Goal: Information Seeking & Learning: Compare options

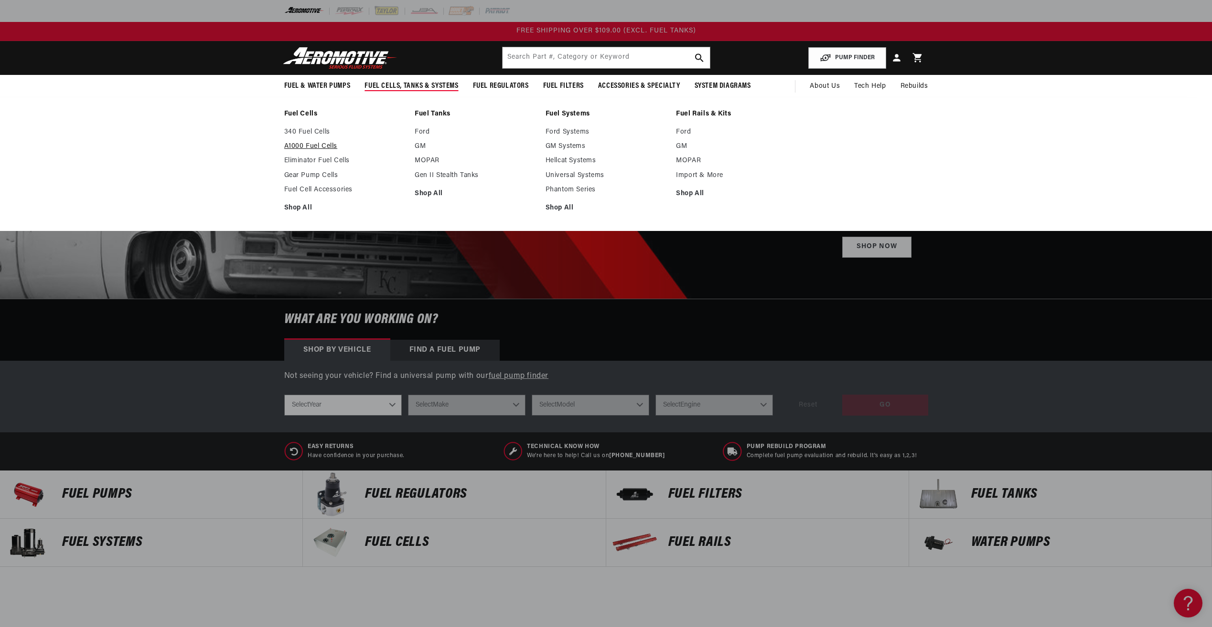
click at [327, 145] on link "A1000 Fuel Cells" at bounding box center [344, 146] width 121 height 9
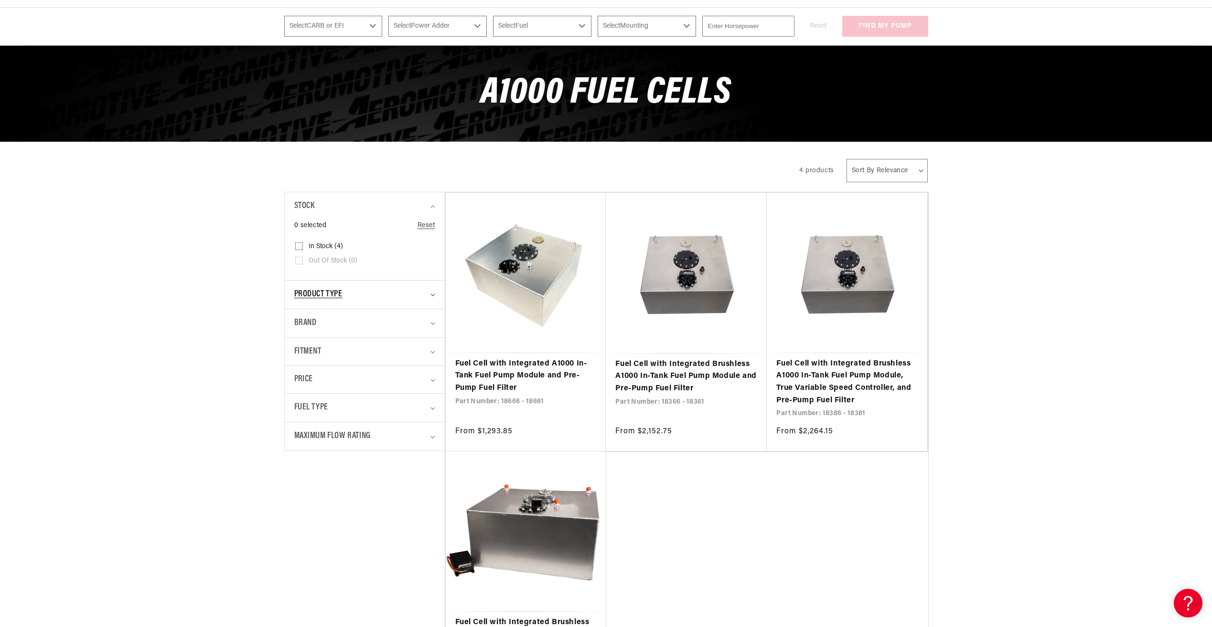
scroll to position [96, 0]
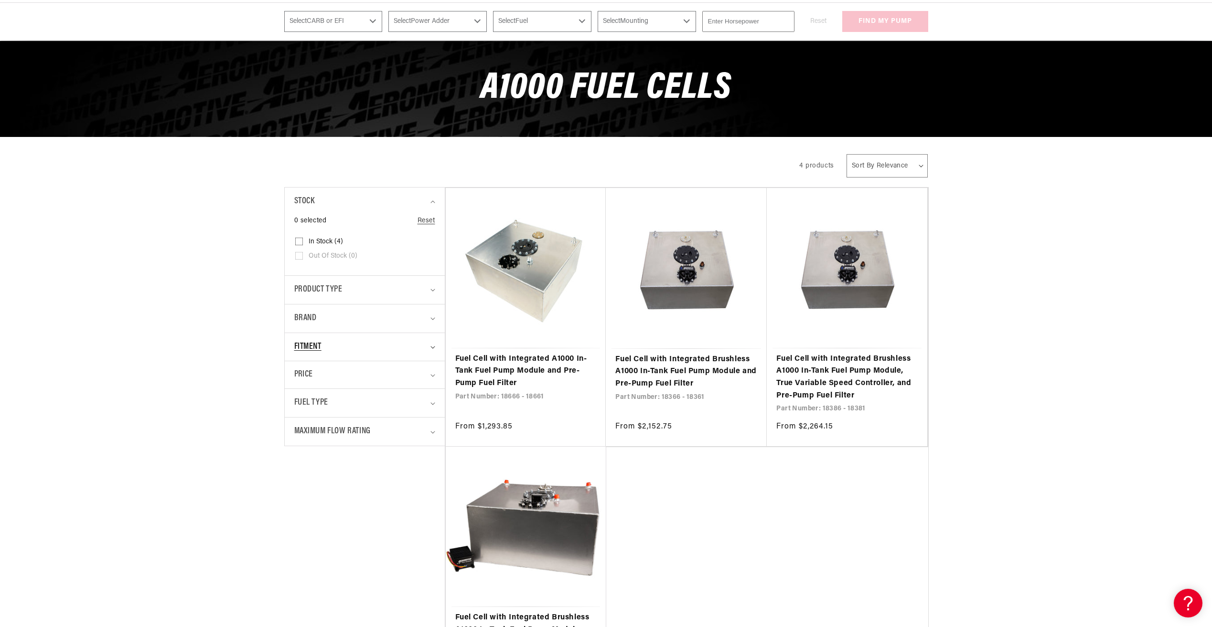
click at [330, 351] on div "Fitment" at bounding box center [360, 347] width 133 height 14
click at [330, 350] on div "Fitment" at bounding box center [360, 347] width 133 height 14
click at [331, 373] on div "Price" at bounding box center [360, 375] width 133 height 13
click at [328, 401] on span "Fuel Type" at bounding box center [311, 403] width 34 height 14
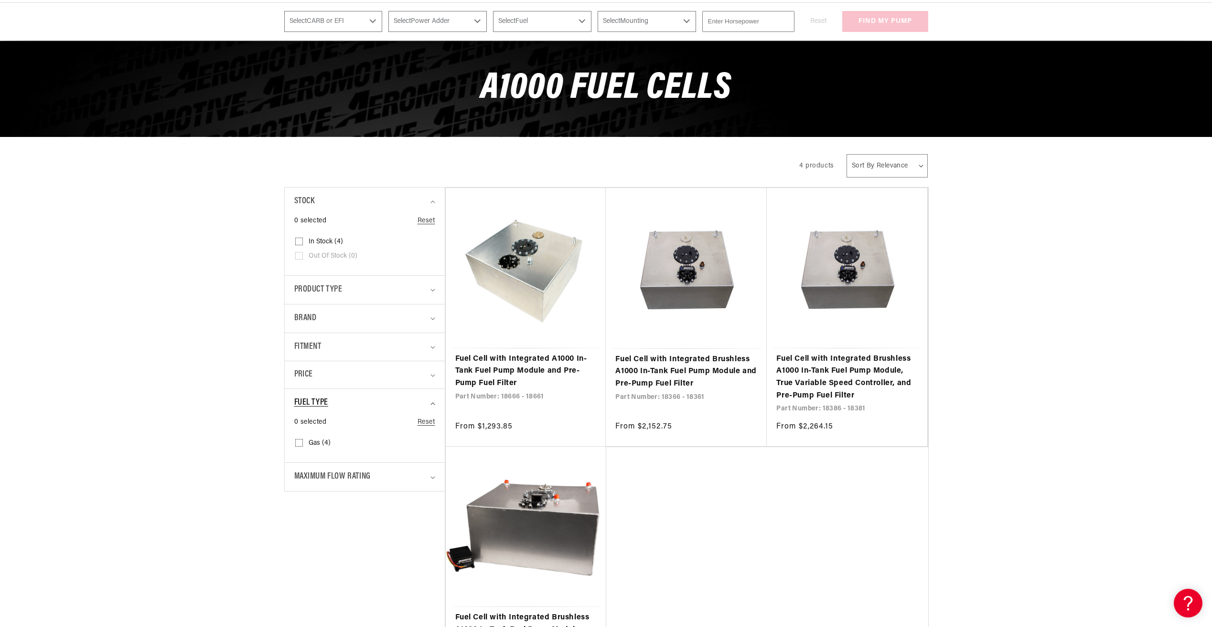
click at [328, 401] on span "Fuel Type" at bounding box center [311, 403] width 34 height 14
drag, startPoint x: 334, startPoint y: 445, endPoint x: 333, endPoint y: 437, distance: 7.7
click at [334, 444] on summary "Maximum Flow Rating" at bounding box center [364, 432] width 141 height 28
click at [332, 436] on span "Maximum Flow Rating" at bounding box center [332, 432] width 76 height 14
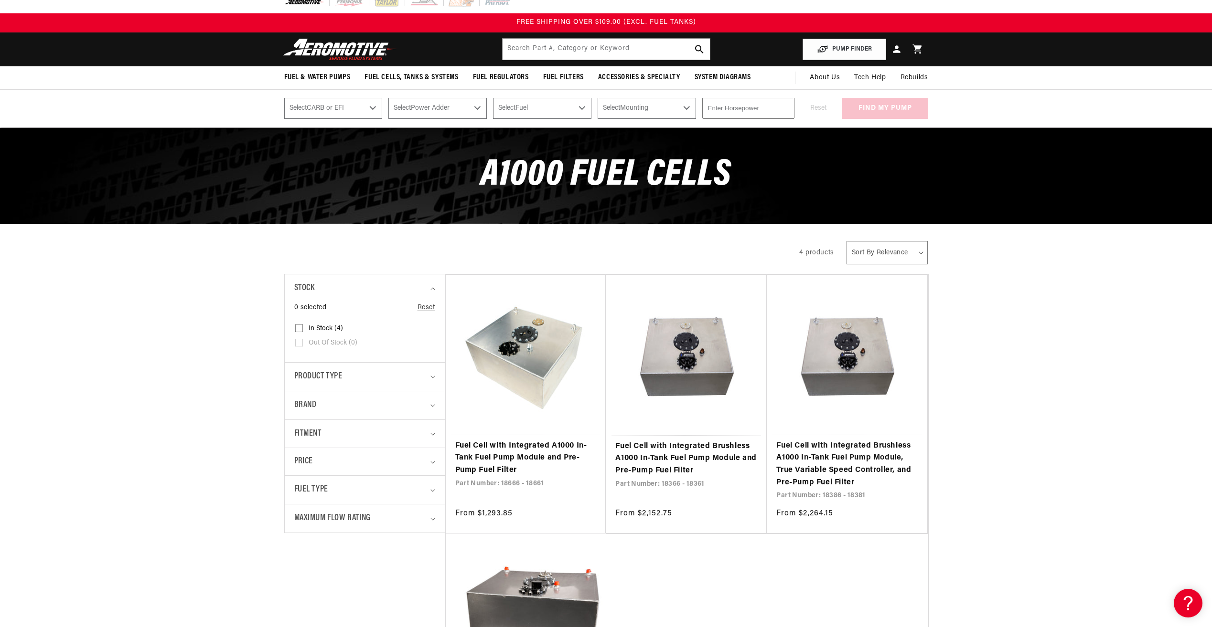
scroll to position [0, 0]
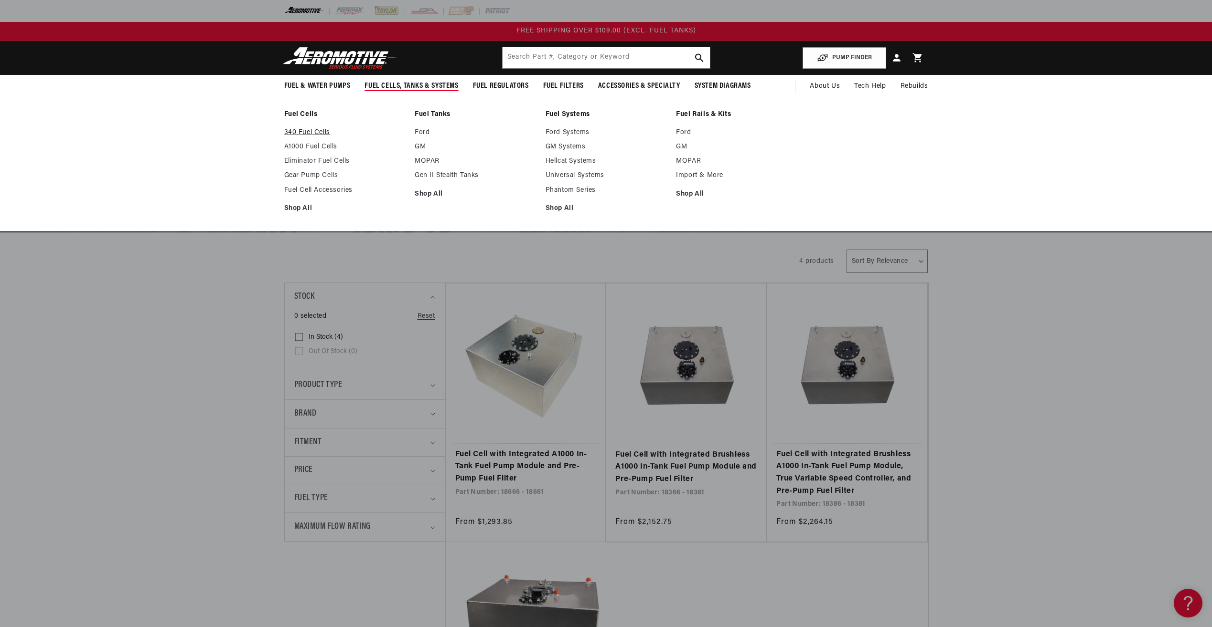
click at [311, 130] on link "340 Fuel Cells" at bounding box center [344, 132] width 121 height 9
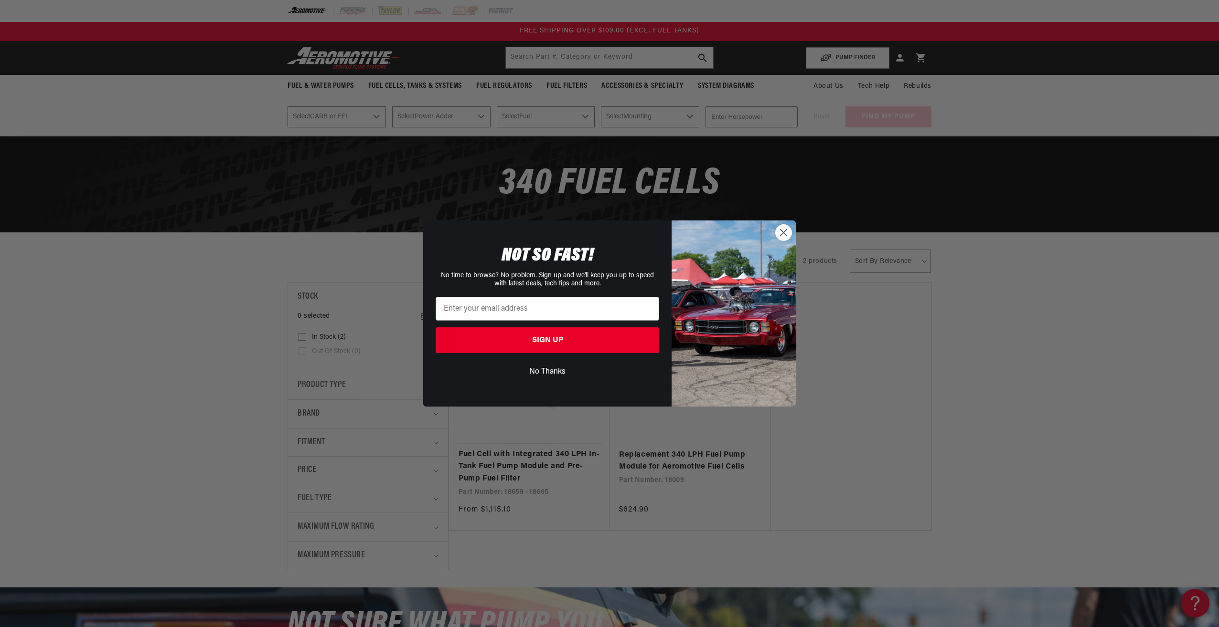
drag, startPoint x: 773, startPoint y: 230, endPoint x: 752, endPoint y: 228, distance: 21.1
click at [773, 231] on img "POPUP Form" at bounding box center [733, 314] width 124 height 186
click at [778, 233] on circle "Close dialog" at bounding box center [784, 233] width 16 height 16
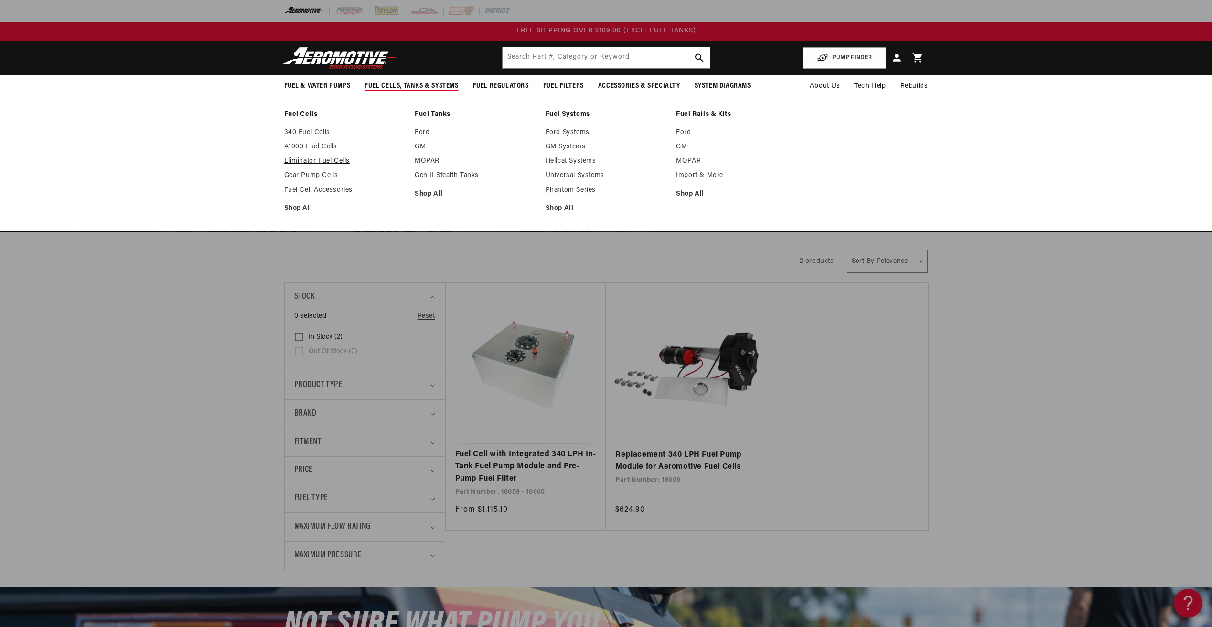
click at [328, 159] on link "Eliminator Fuel Cells" at bounding box center [344, 161] width 121 height 9
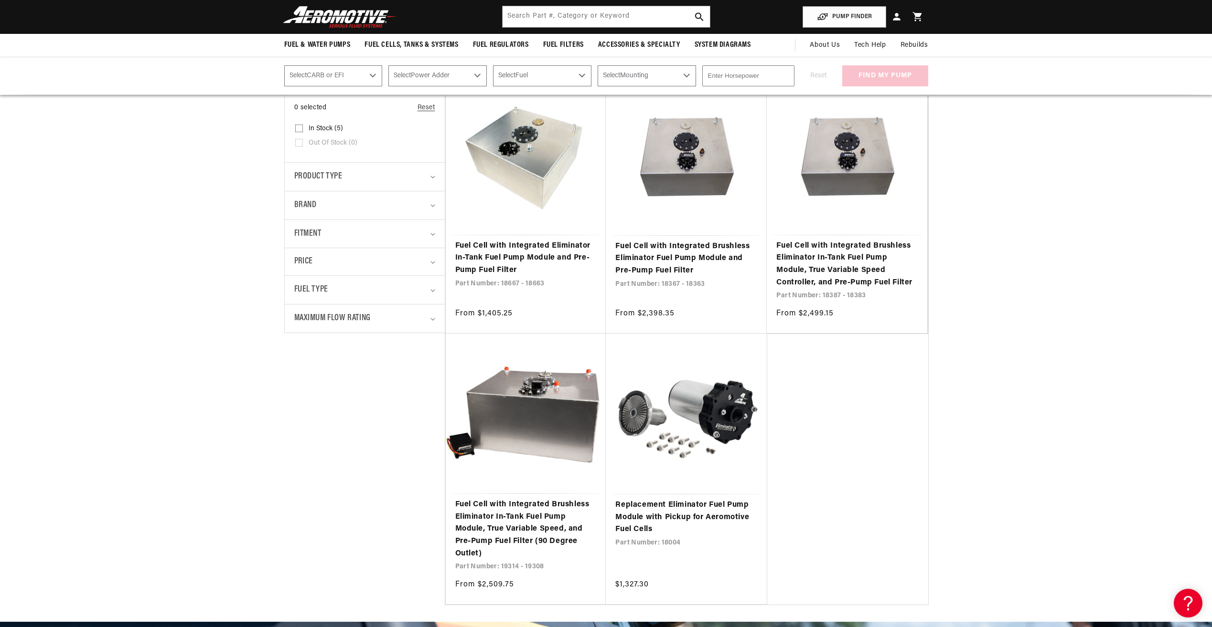
scroll to position [48, 0]
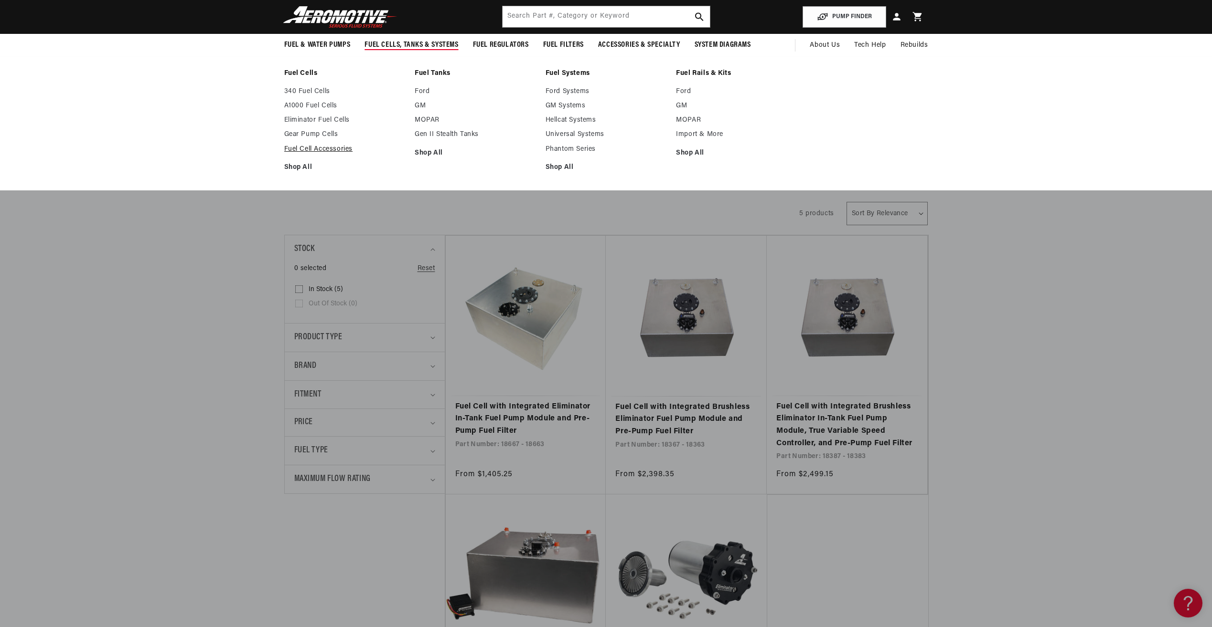
click at [330, 151] on link "Fuel Cell Accessories" at bounding box center [344, 149] width 121 height 9
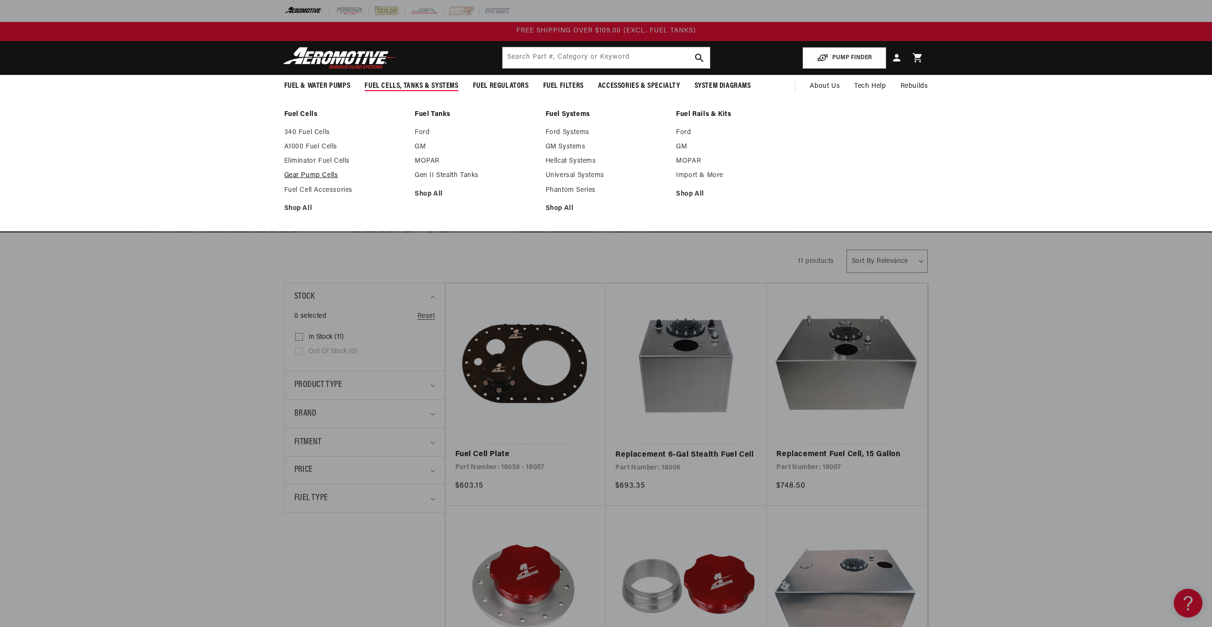
click at [328, 177] on link "Gear Pump Cells" at bounding box center [344, 175] width 121 height 9
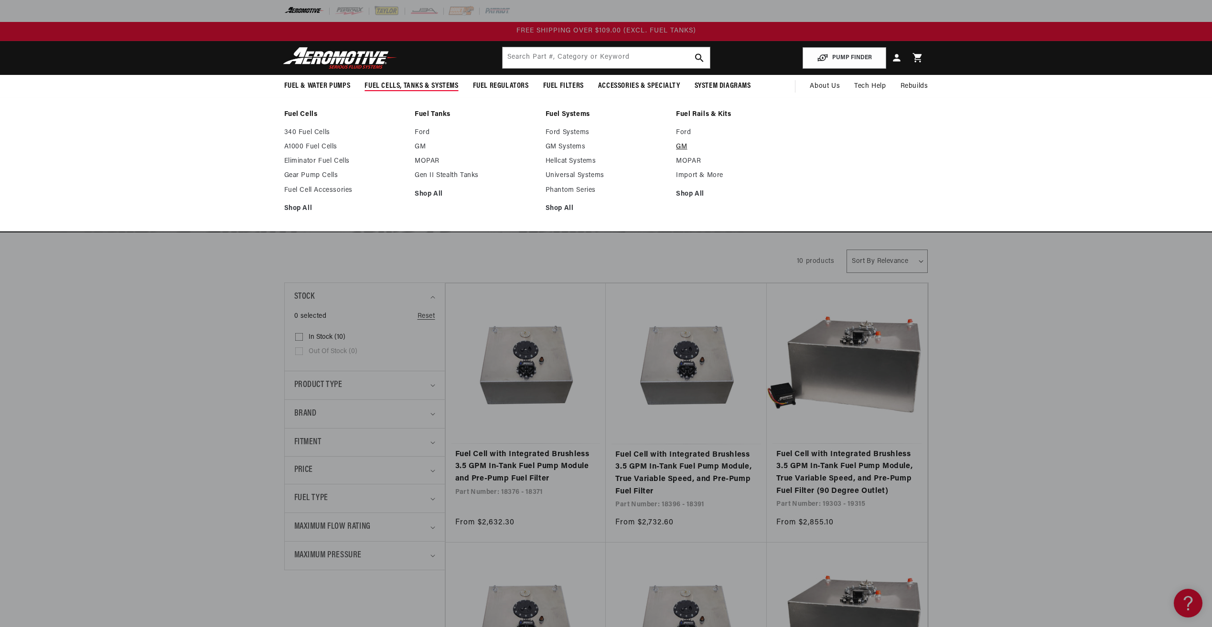
click at [682, 149] on link "GM" at bounding box center [736, 147] width 121 height 9
